Goal: Information Seeking & Learning: Find specific fact

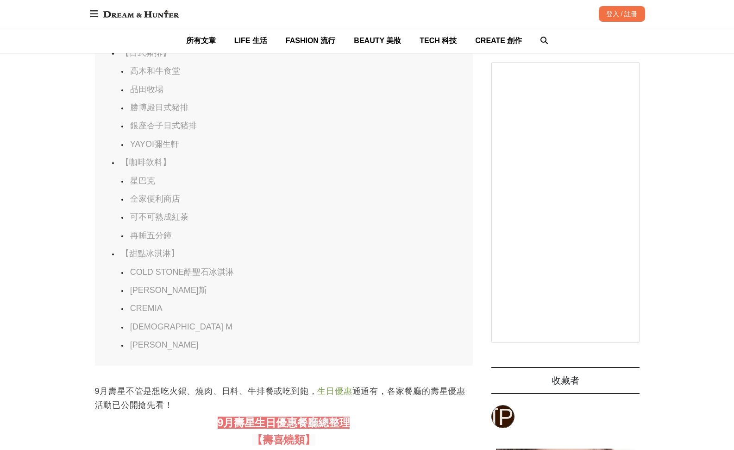
scroll to position [0, 1512]
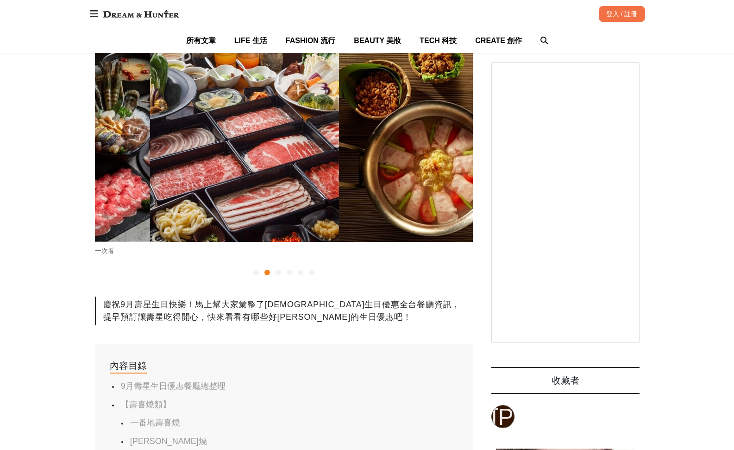
scroll to position [0, 378]
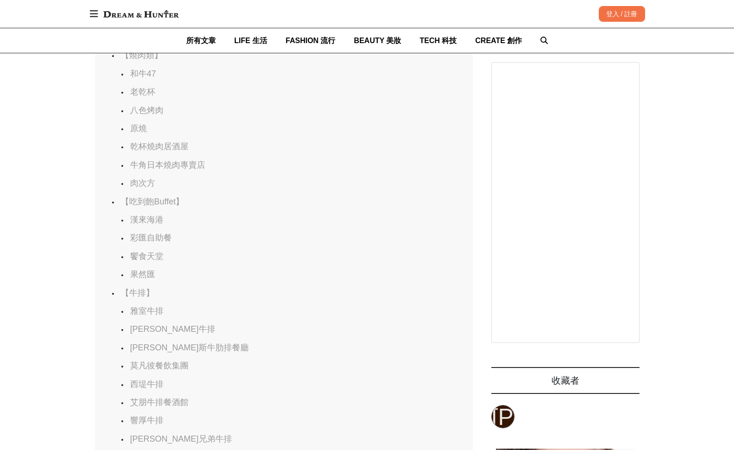
scroll to position [973, 0]
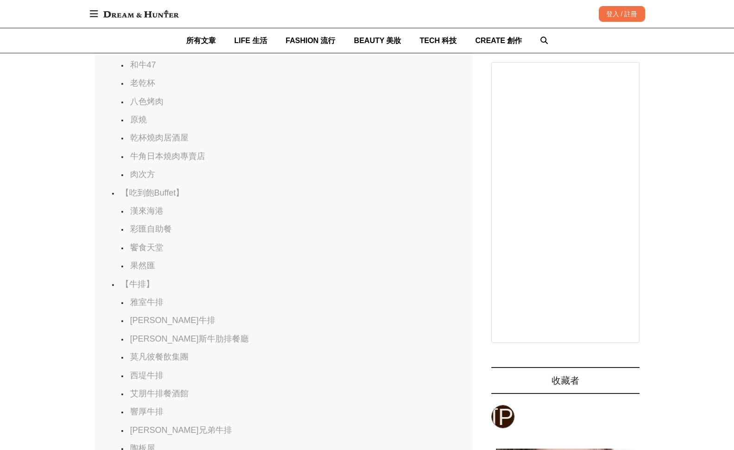
click at [151, 215] on link "漢來海港" at bounding box center [146, 210] width 33 height 9
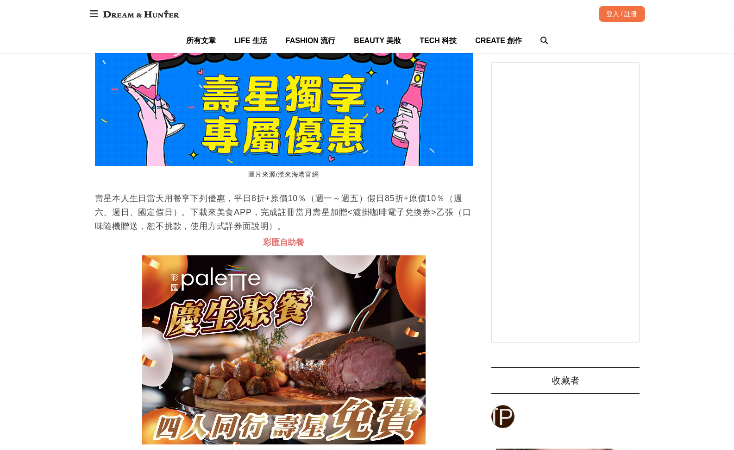
scroll to position [11401, 0]
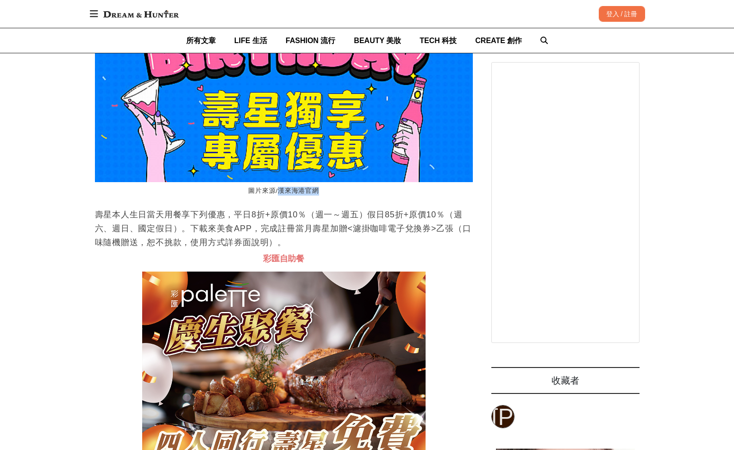
drag, startPoint x: 281, startPoint y: 228, endPoint x: 319, endPoint y: 227, distance: 38.5
click at [319, 200] on figcaption "圖片來源/漢來海港官網" at bounding box center [284, 191] width 378 height 18
copy figcaption "漢來海港官網"
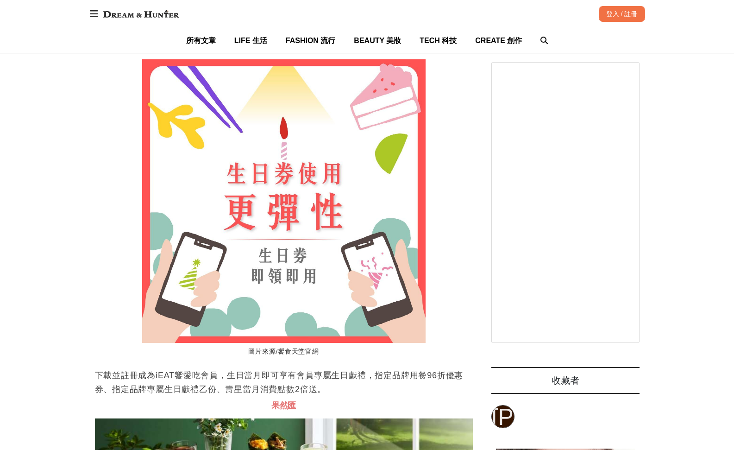
scroll to position [11910, 0]
